Goal: Task Accomplishment & Management: Use online tool/utility

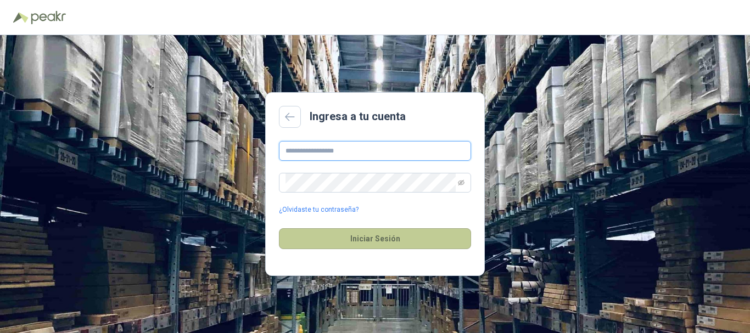
type input "**********"
click at [378, 237] on button "Iniciar Sesión" at bounding box center [375, 238] width 192 height 21
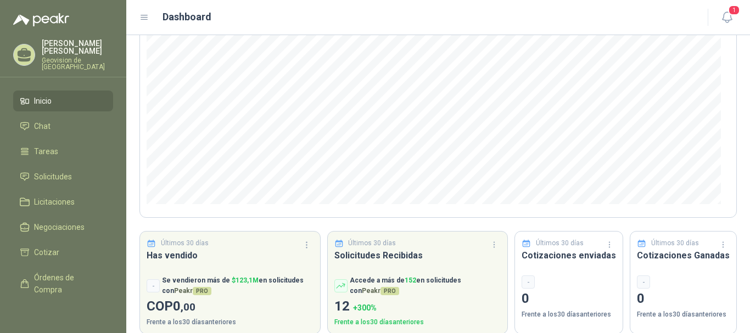
scroll to position [161, 0]
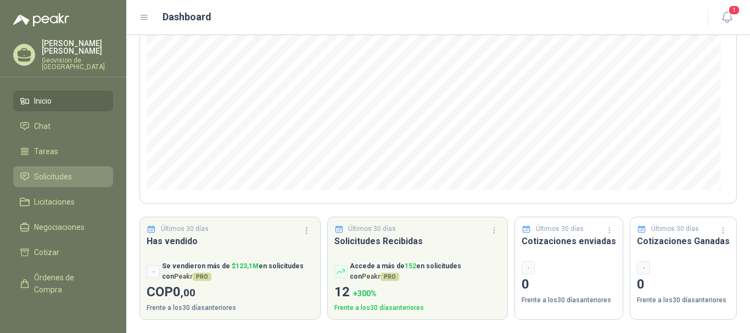
click at [47, 171] on span "Solicitudes" at bounding box center [53, 177] width 38 height 12
